Goal: Download file/media

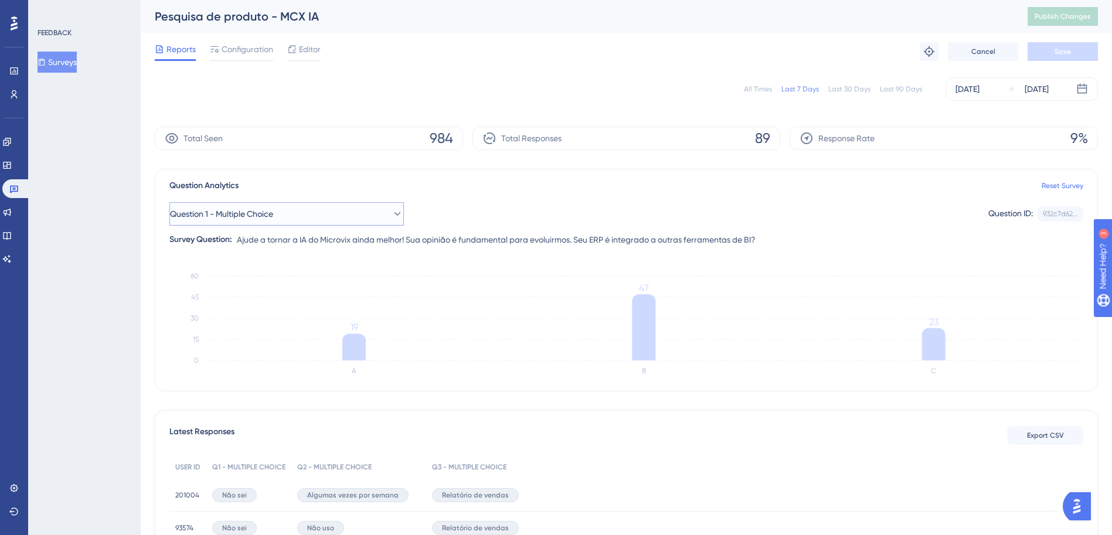
click at [393, 214] on icon at bounding box center [398, 214] width 12 height 12
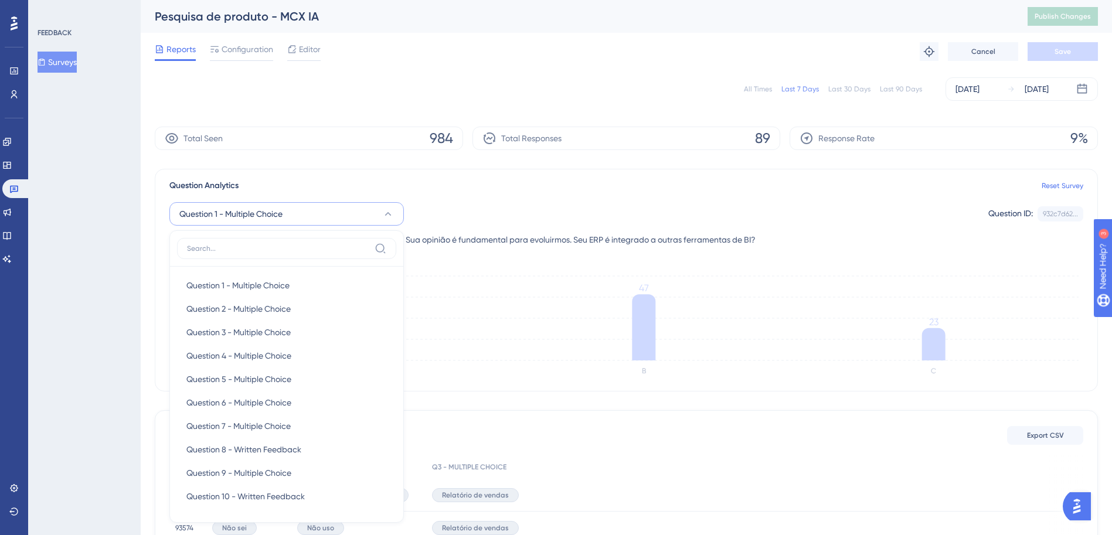
scroll to position [107, 0]
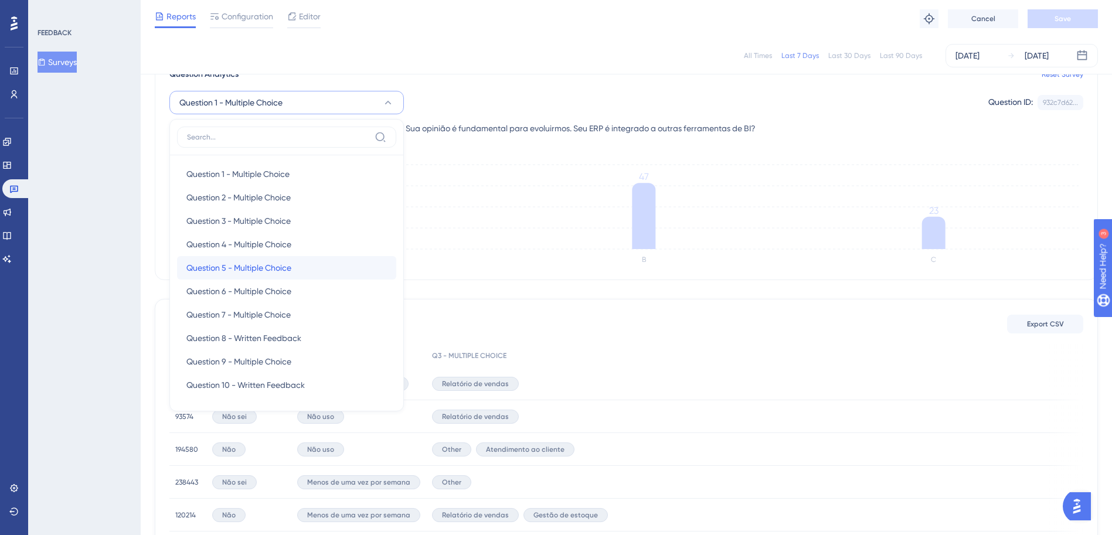
click at [276, 264] on span "Question 5 - Multiple Choice" at bounding box center [238, 268] width 105 height 14
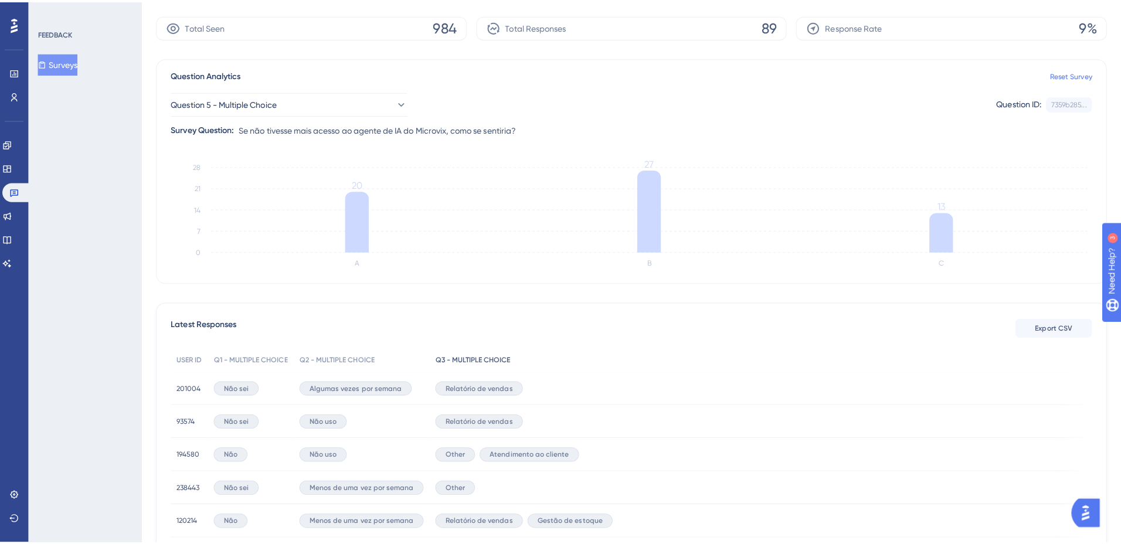
scroll to position [0, 0]
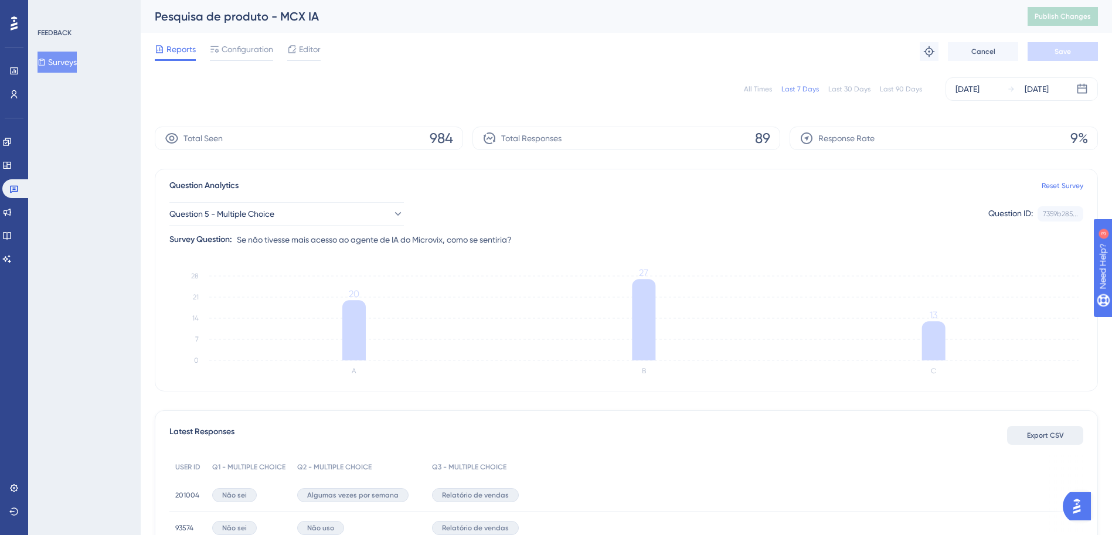
click at [1021, 431] on button "Export CSV" at bounding box center [1045, 435] width 76 height 19
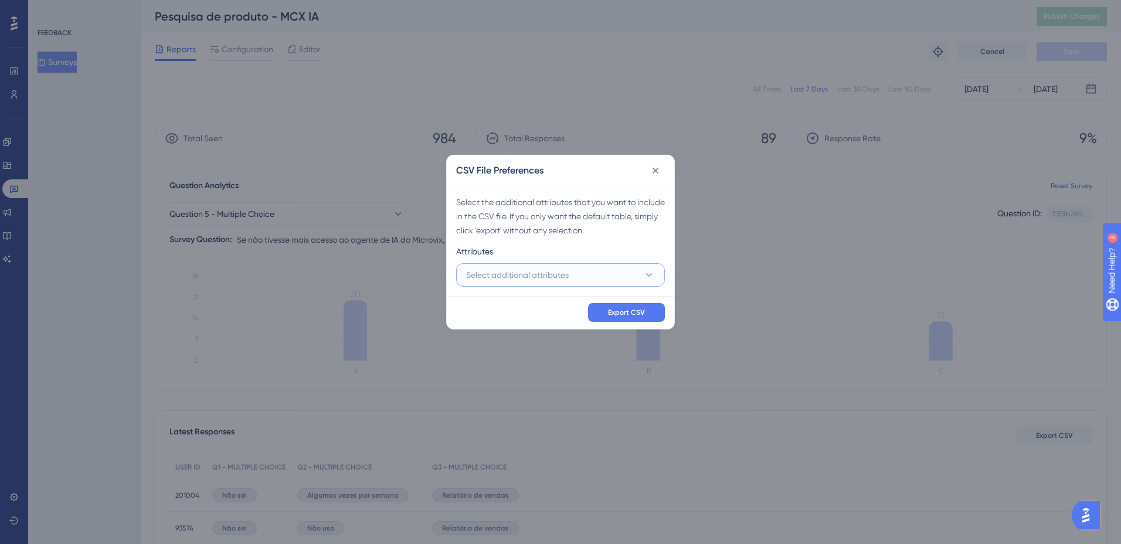
click at [560, 272] on span "Select additional attributes" at bounding box center [517, 275] width 103 height 14
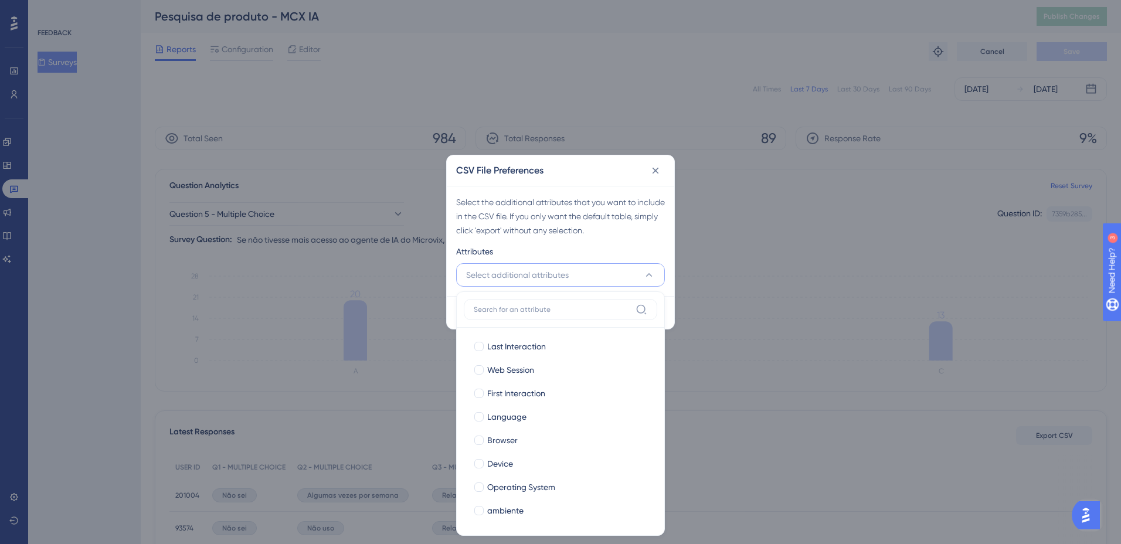
click at [603, 276] on button "Select additional attributes" at bounding box center [560, 274] width 209 height 23
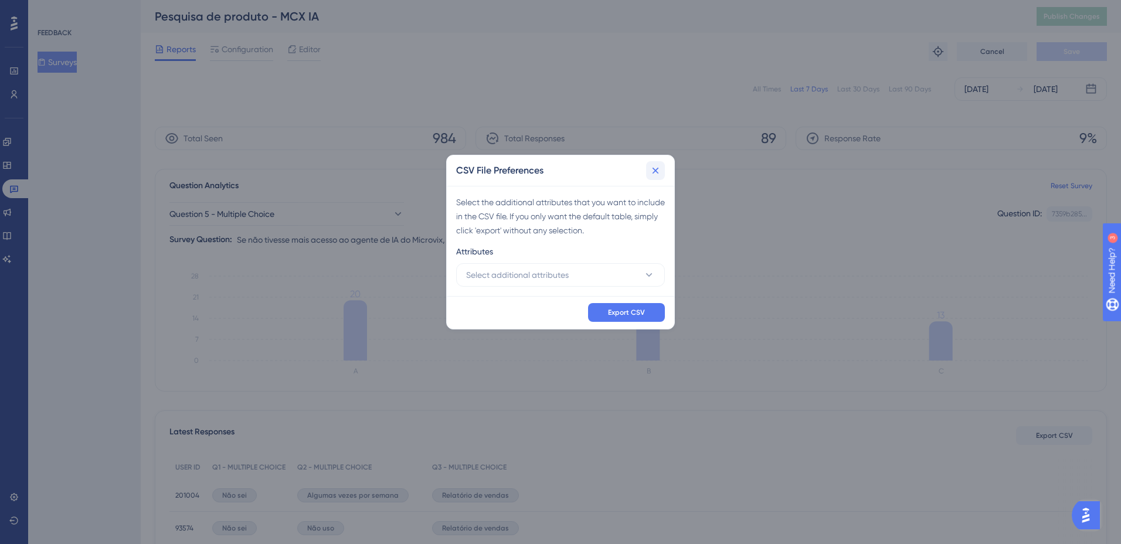
click at [657, 166] on icon at bounding box center [656, 171] width 12 height 12
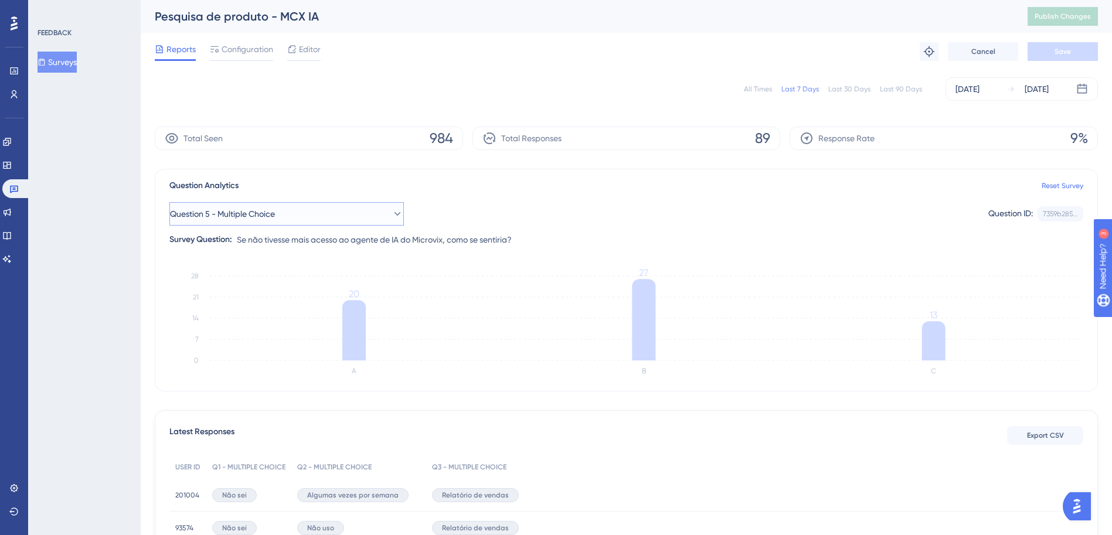
click at [391, 207] on button "Question 5 - Multiple Choice" at bounding box center [286, 213] width 234 height 23
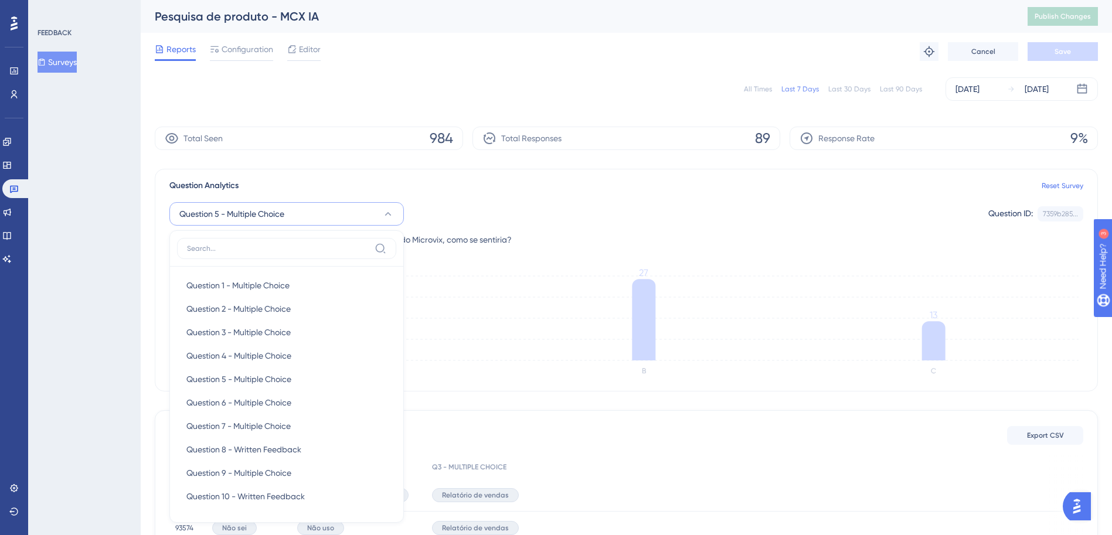
scroll to position [109, 0]
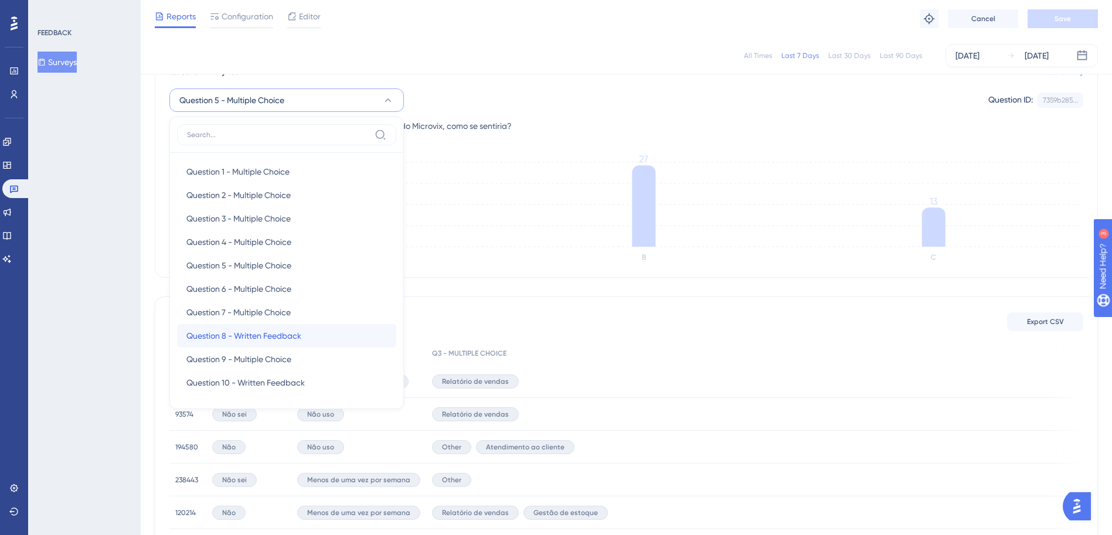
click at [283, 338] on span "Question 8 - Written Feedback" at bounding box center [243, 336] width 115 height 14
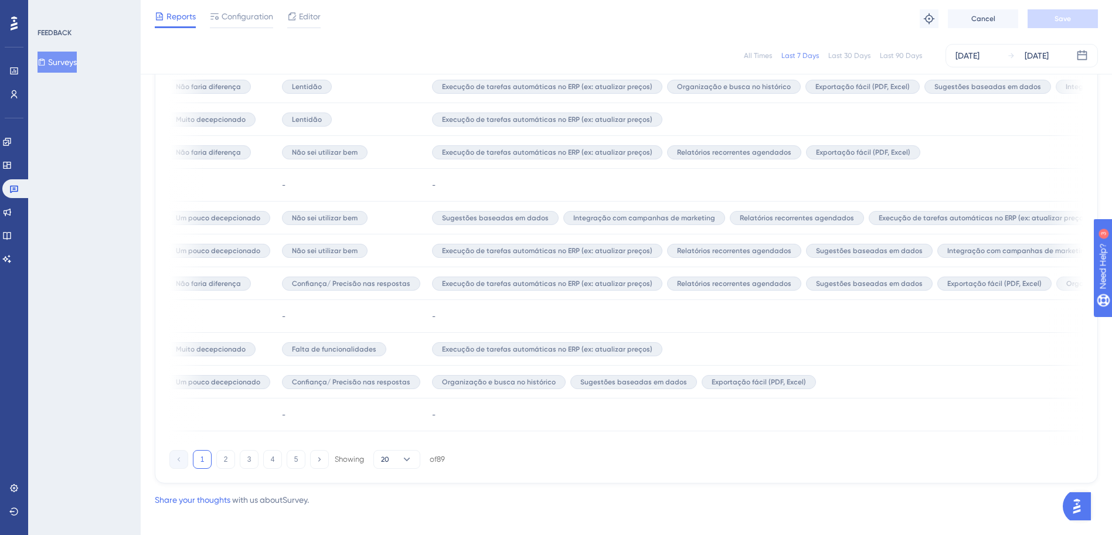
scroll to position [713, 0]
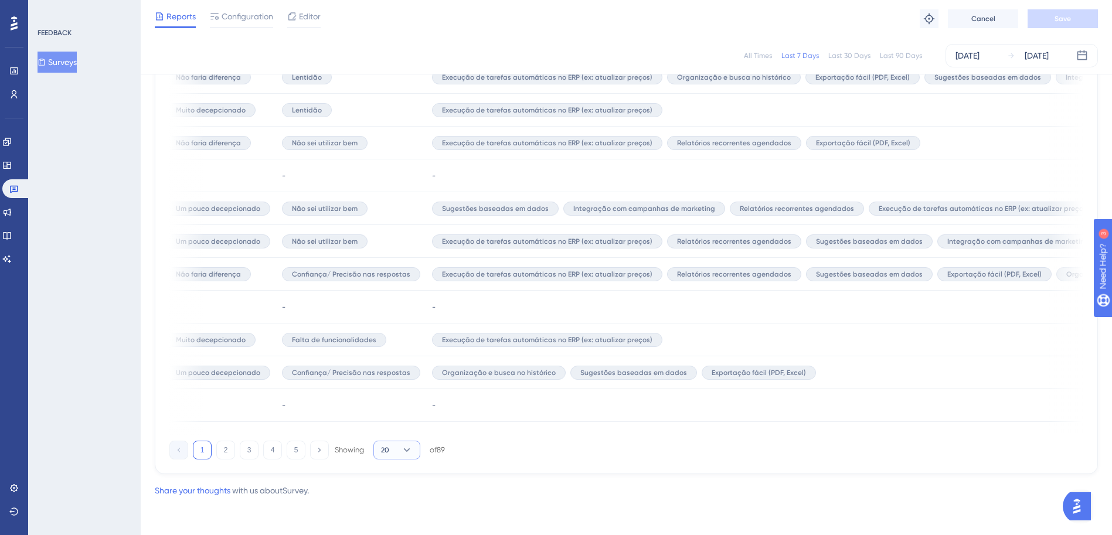
click at [402, 454] on icon at bounding box center [407, 450] width 12 height 12
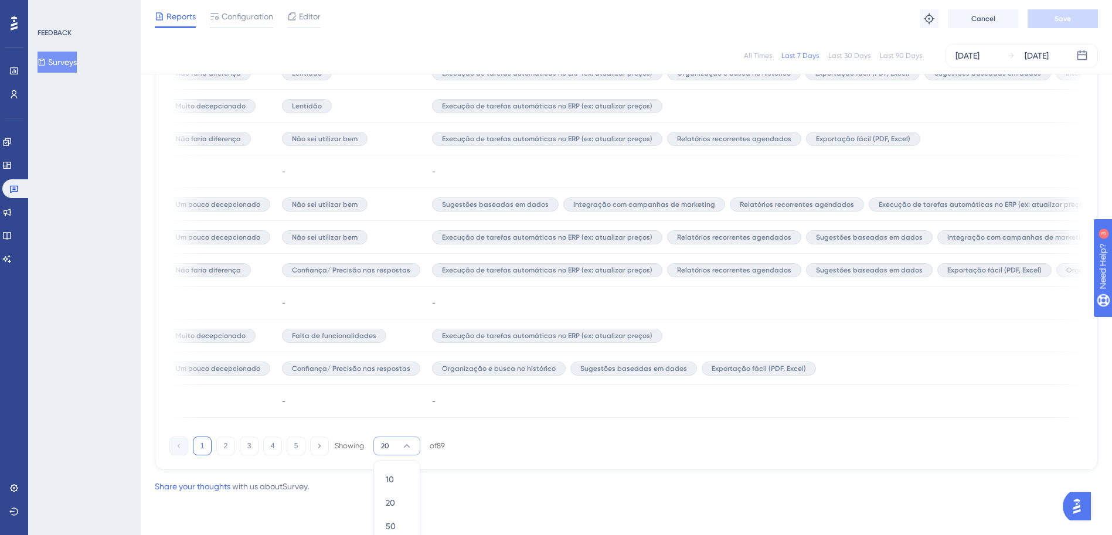
scroll to position [751, 0]
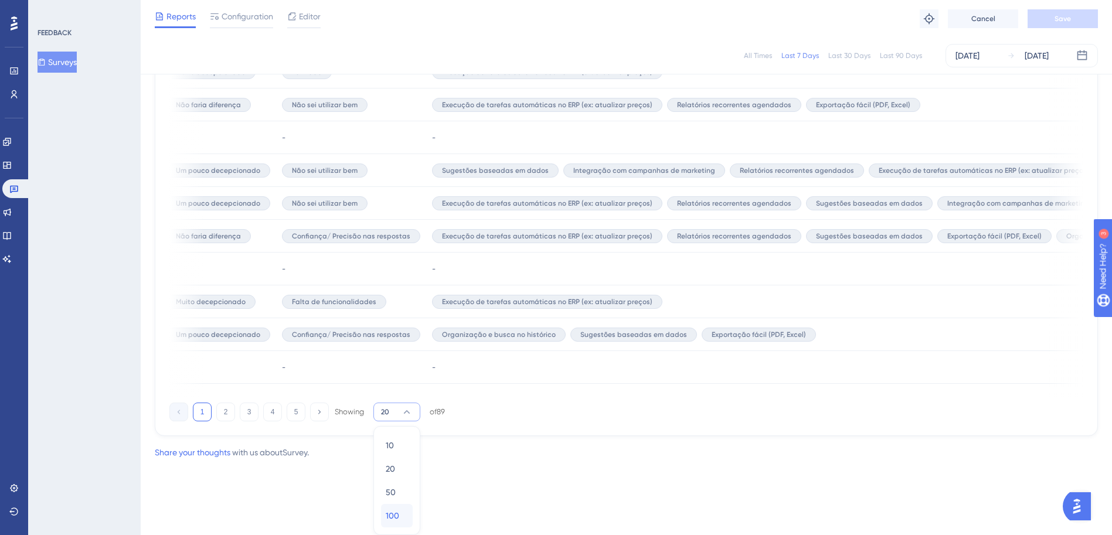
click at [403, 516] on div "100 100" at bounding box center [397, 515] width 22 height 23
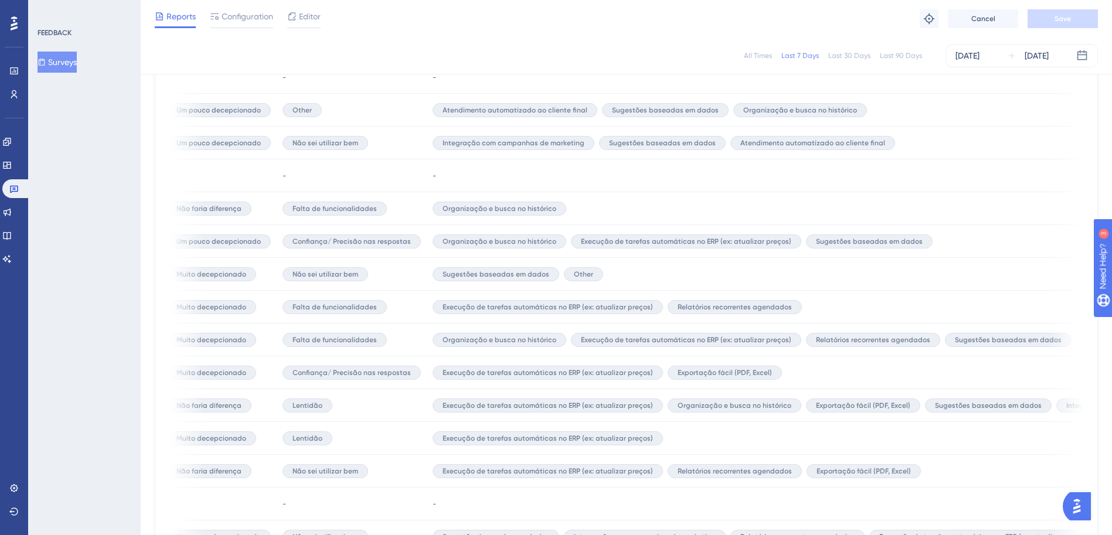
scroll to position [455, 0]
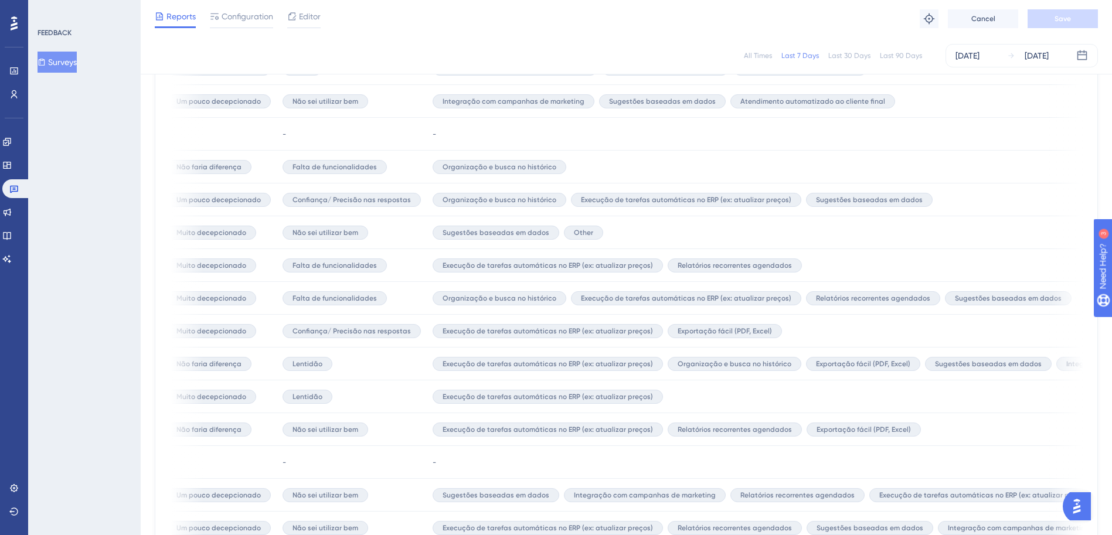
drag, startPoint x: 485, startPoint y: 303, endPoint x: 440, endPoint y: 298, distance: 44.9
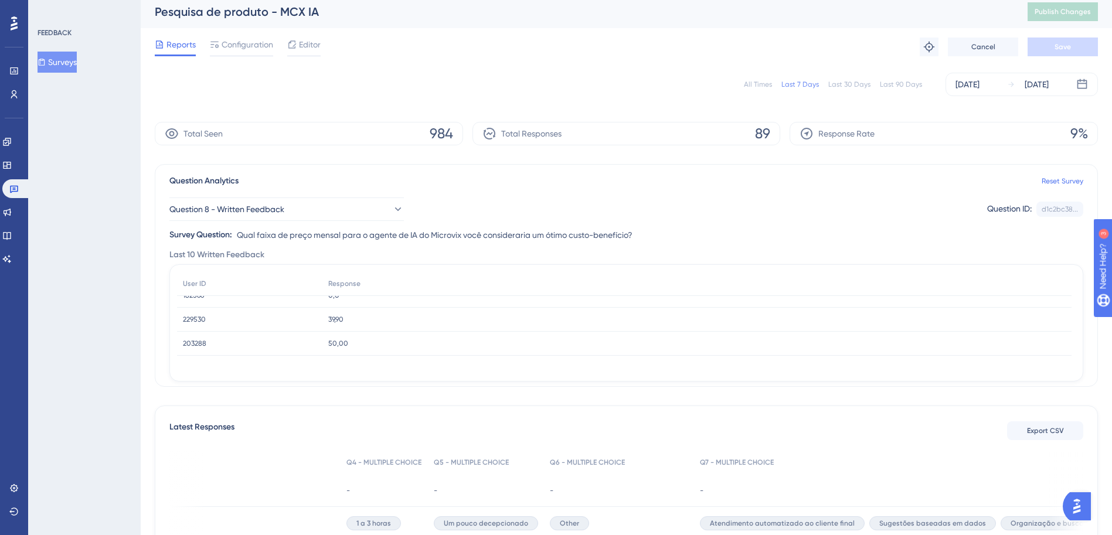
scroll to position [0, 0]
